Goal: Task Accomplishment & Management: Manage account settings

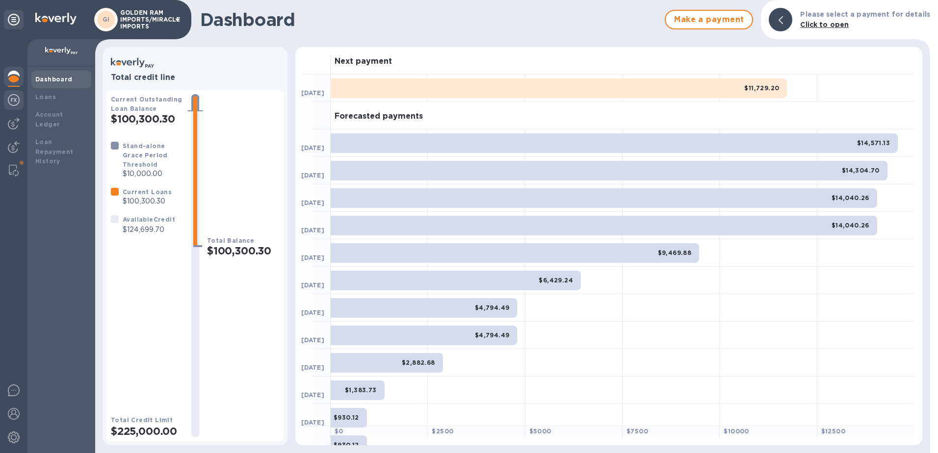
click at [12, 97] on img at bounding box center [14, 100] width 12 height 12
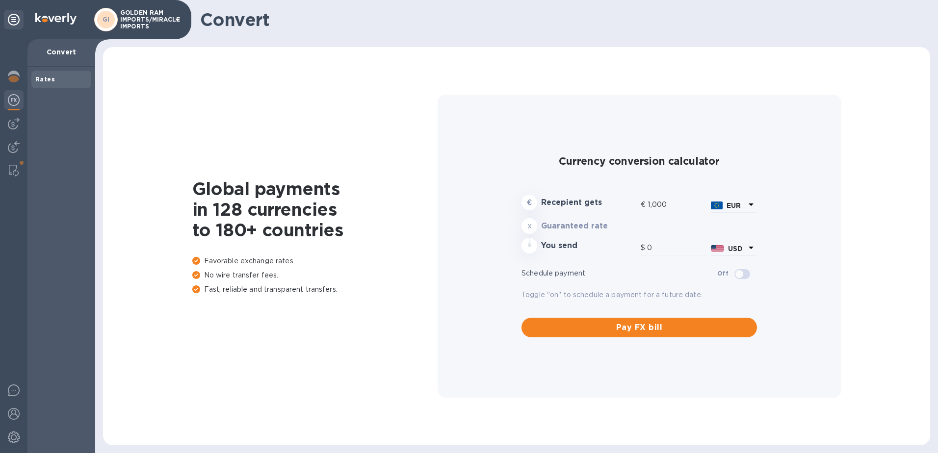
type input "1,185.84"
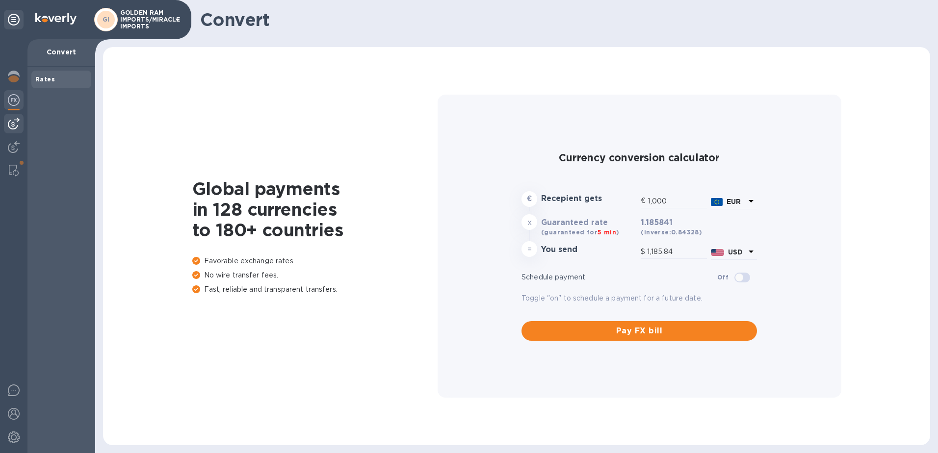
click at [11, 123] on img at bounding box center [14, 124] width 12 height 12
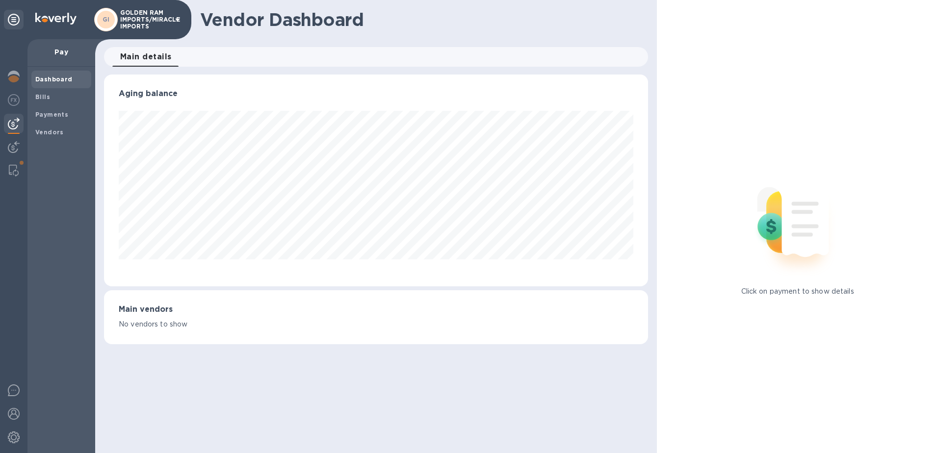
scroll to position [490407, 490079]
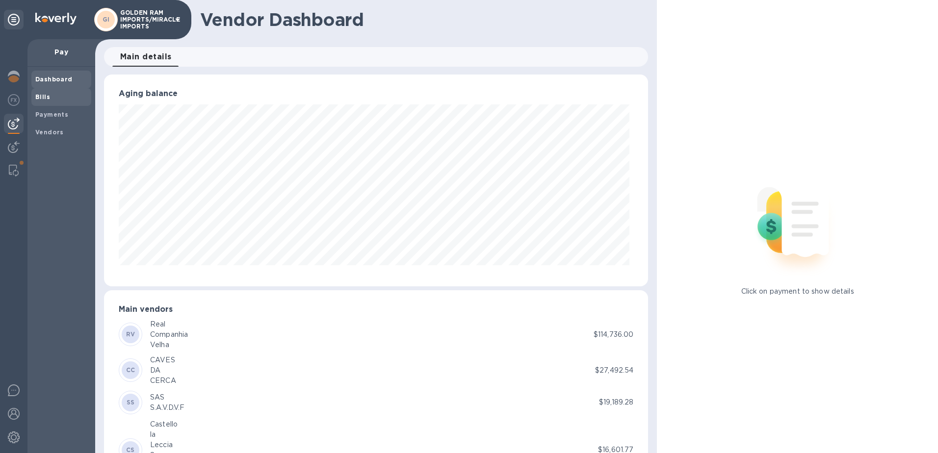
click at [38, 97] on b "Bills" at bounding box center [42, 96] width 15 height 7
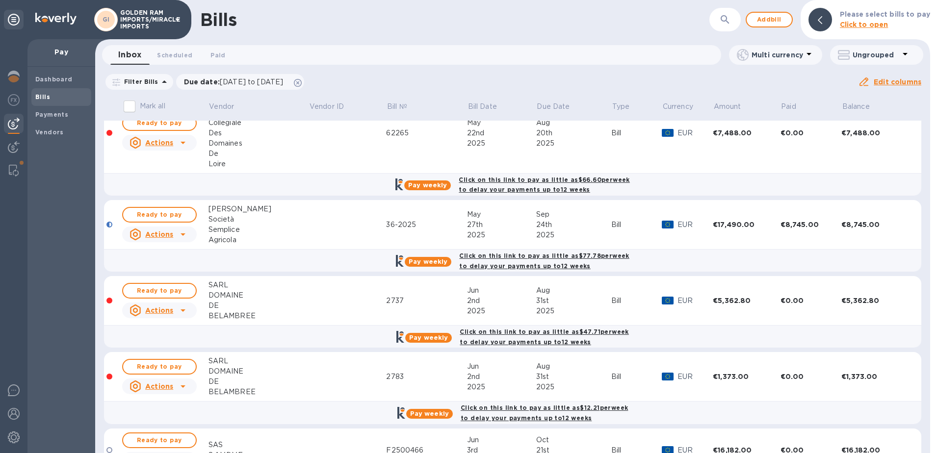
scroll to position [548, 0]
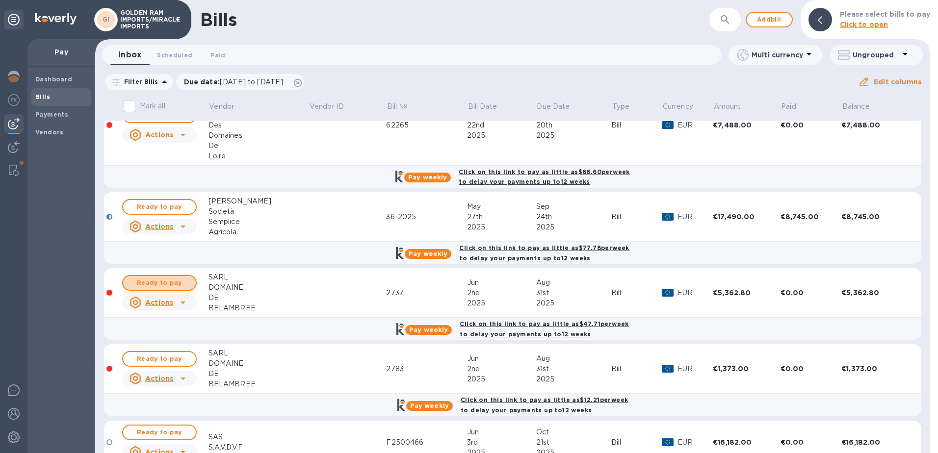
click at [183, 277] on span "Ready to pay" at bounding box center [159, 283] width 57 height 12
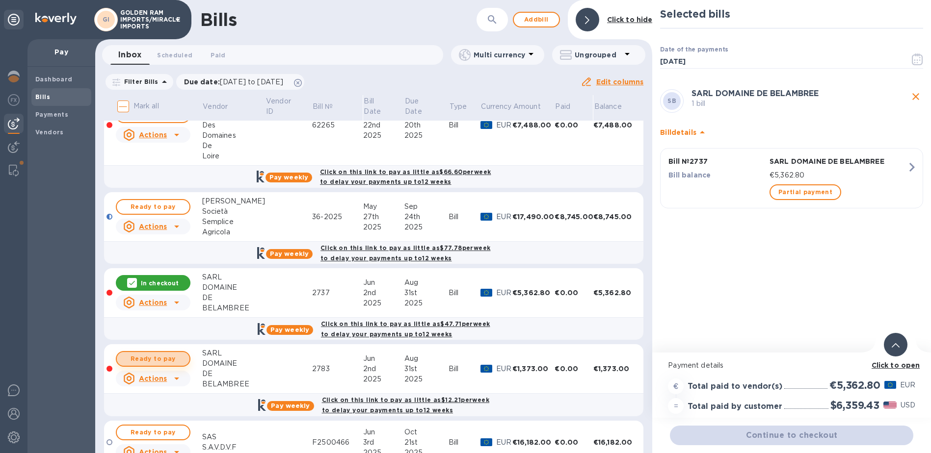
click at [165, 353] on span "Ready to pay" at bounding box center [153, 359] width 57 height 12
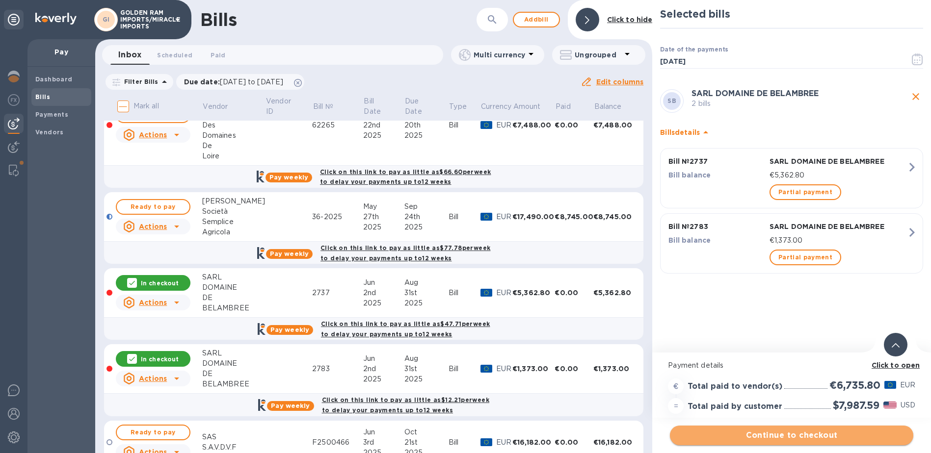
click at [783, 429] on button "Continue to checkout" at bounding box center [791, 436] width 243 height 20
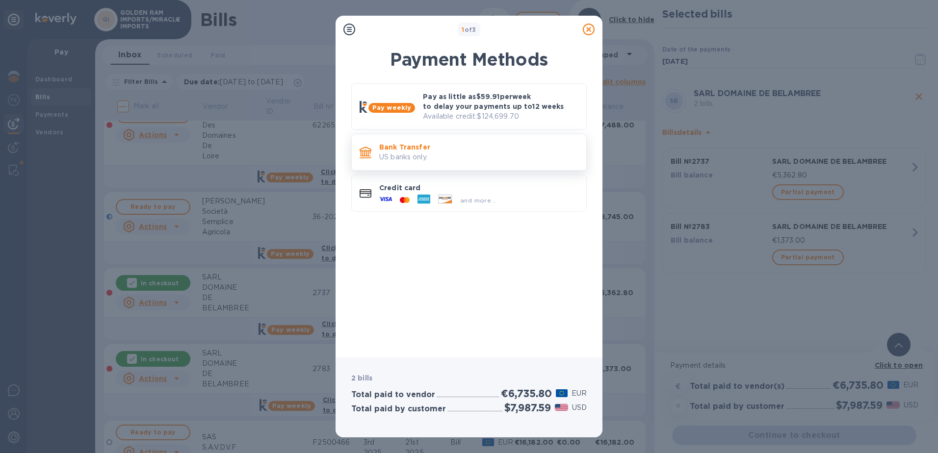
click at [438, 152] on p "Bank Transfer" at bounding box center [478, 147] width 199 height 10
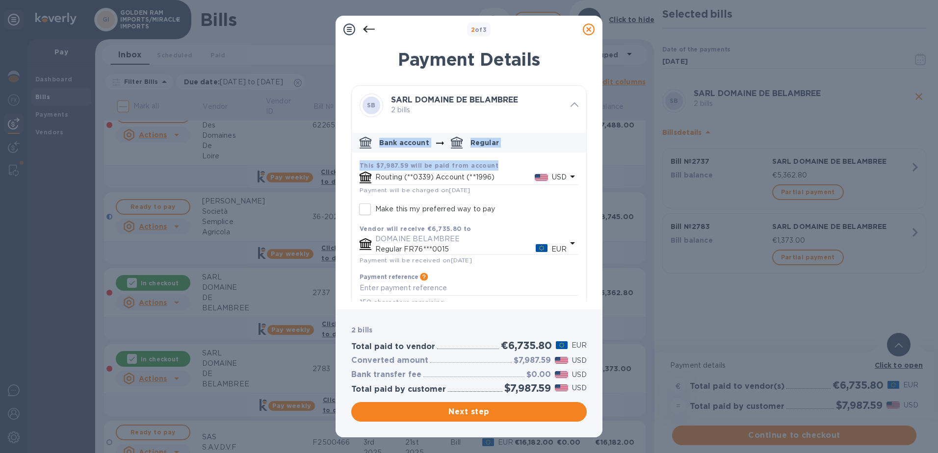
drag, startPoint x: 587, startPoint y: 122, endPoint x: 581, endPoint y: 170, distance: 47.9
click at [581, 170] on div "Payment Details SB SARL DOMAINE DE BELAMBREE 2 bills Bank account Regular This …" at bounding box center [469, 173] width 267 height 272
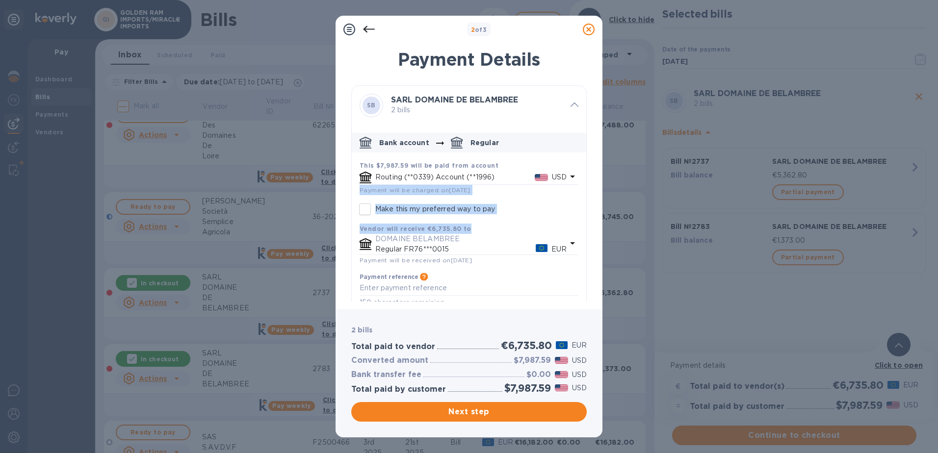
drag, startPoint x: 581, startPoint y: 170, endPoint x: 586, endPoint y: 213, distance: 43.5
click at [586, 213] on div "Payment Details SB SARL DOMAINE DE BELAMBREE 2 bills Bank account Regular This …" at bounding box center [469, 173] width 267 height 272
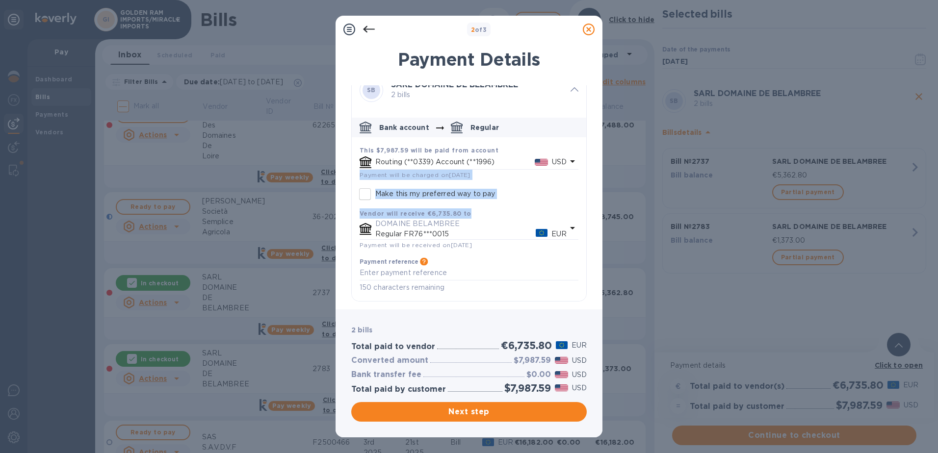
scroll to position [0, 0]
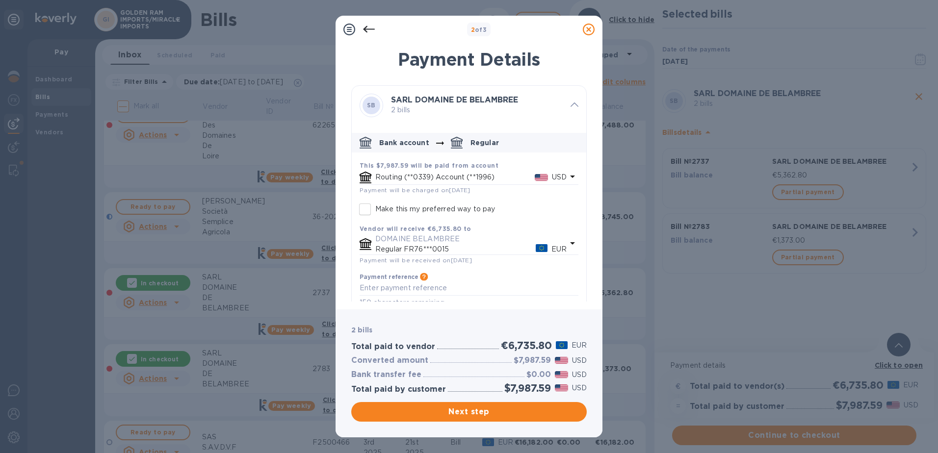
click at [369, 28] on icon at bounding box center [369, 30] width 12 height 12
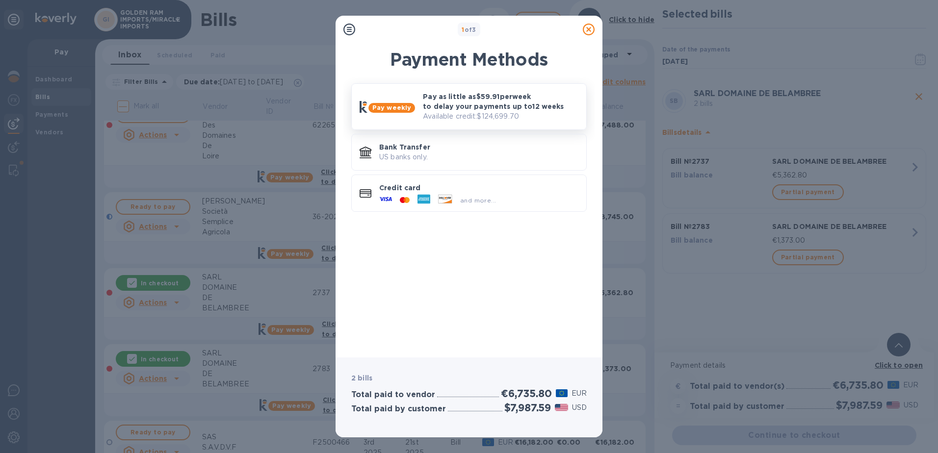
click at [455, 103] on p "Pay as little as $59.91 per week to delay your payments up to 12 weeks" at bounding box center [501, 102] width 156 height 20
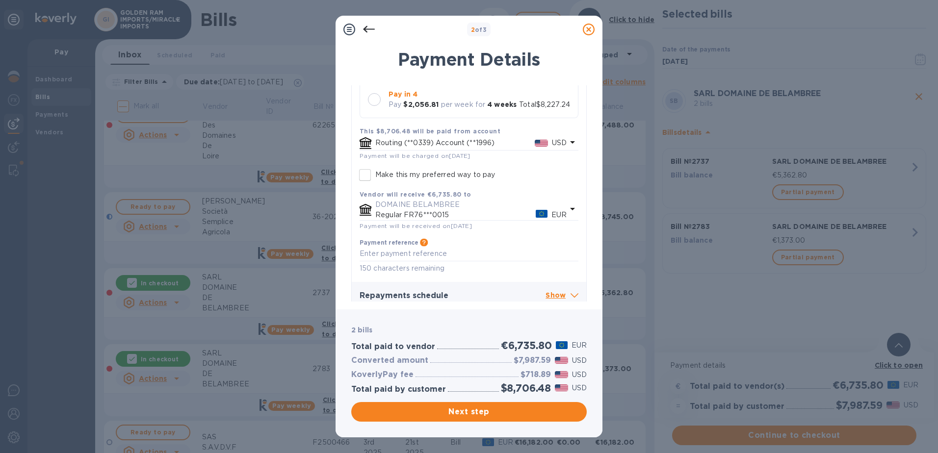
scroll to position [196, 0]
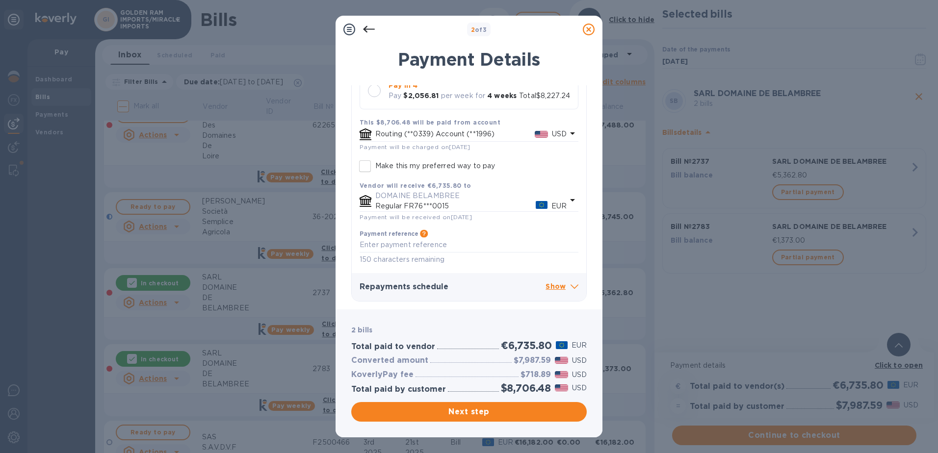
click at [571, 286] on icon at bounding box center [575, 287] width 8 height 4
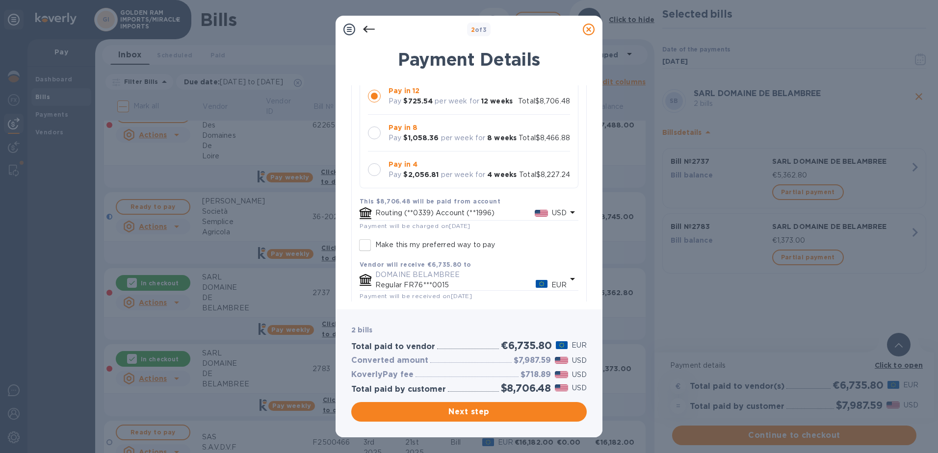
scroll to position [101, 0]
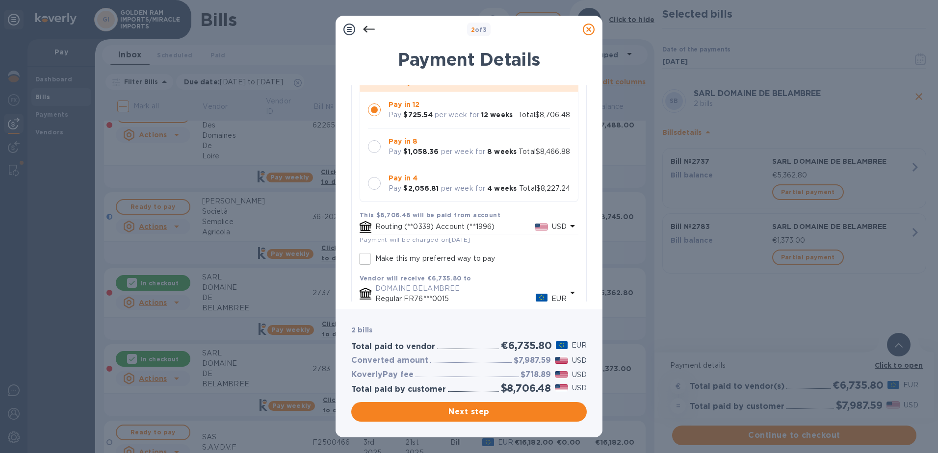
click at [374, 146] on div at bounding box center [374, 146] width 13 height 13
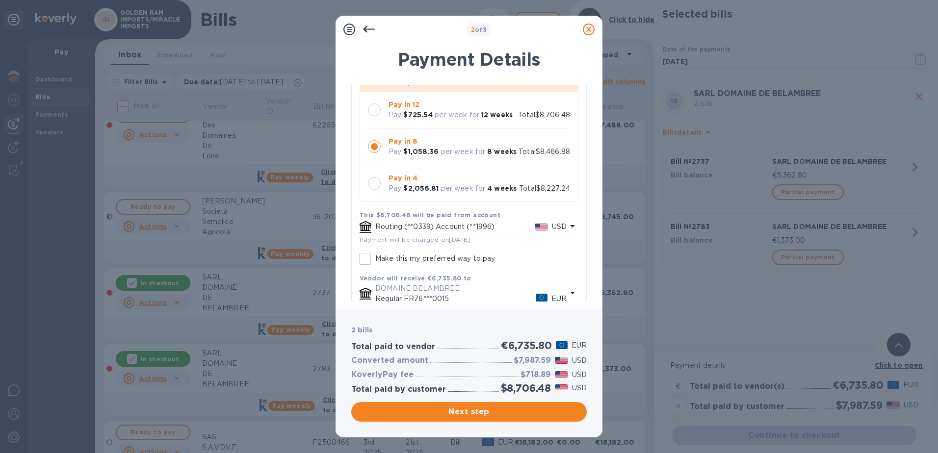
scroll to position [12, 0]
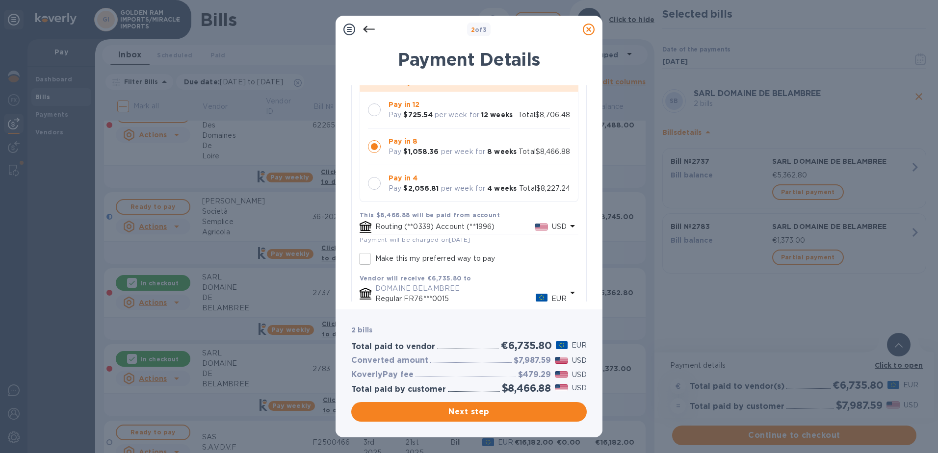
click at [588, 34] on icon at bounding box center [589, 30] width 12 height 12
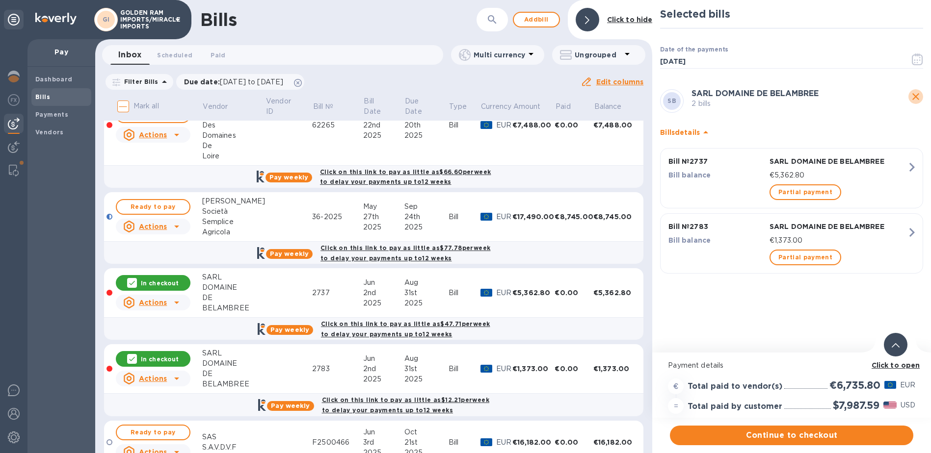
click at [921, 96] on button "close" at bounding box center [915, 96] width 15 height 15
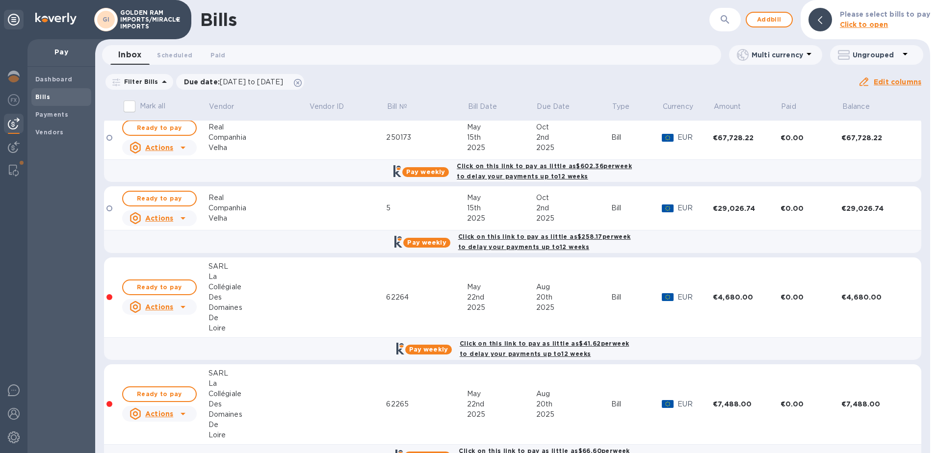
scroll to position [0, 0]
